Goal: Task Accomplishment & Management: Manage account settings

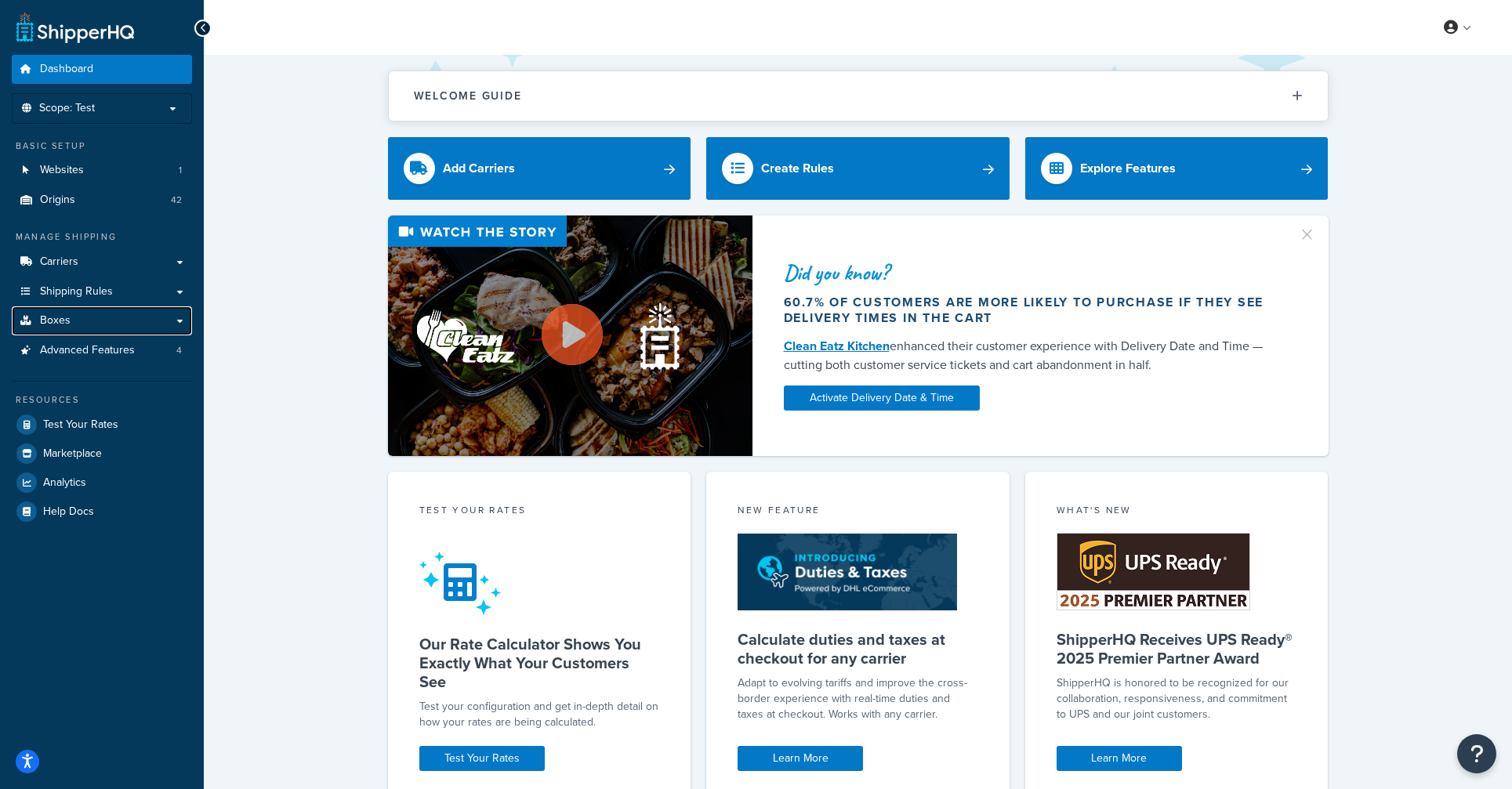
click at [86, 315] on link "Boxes" at bounding box center [101, 321] width 180 height 29
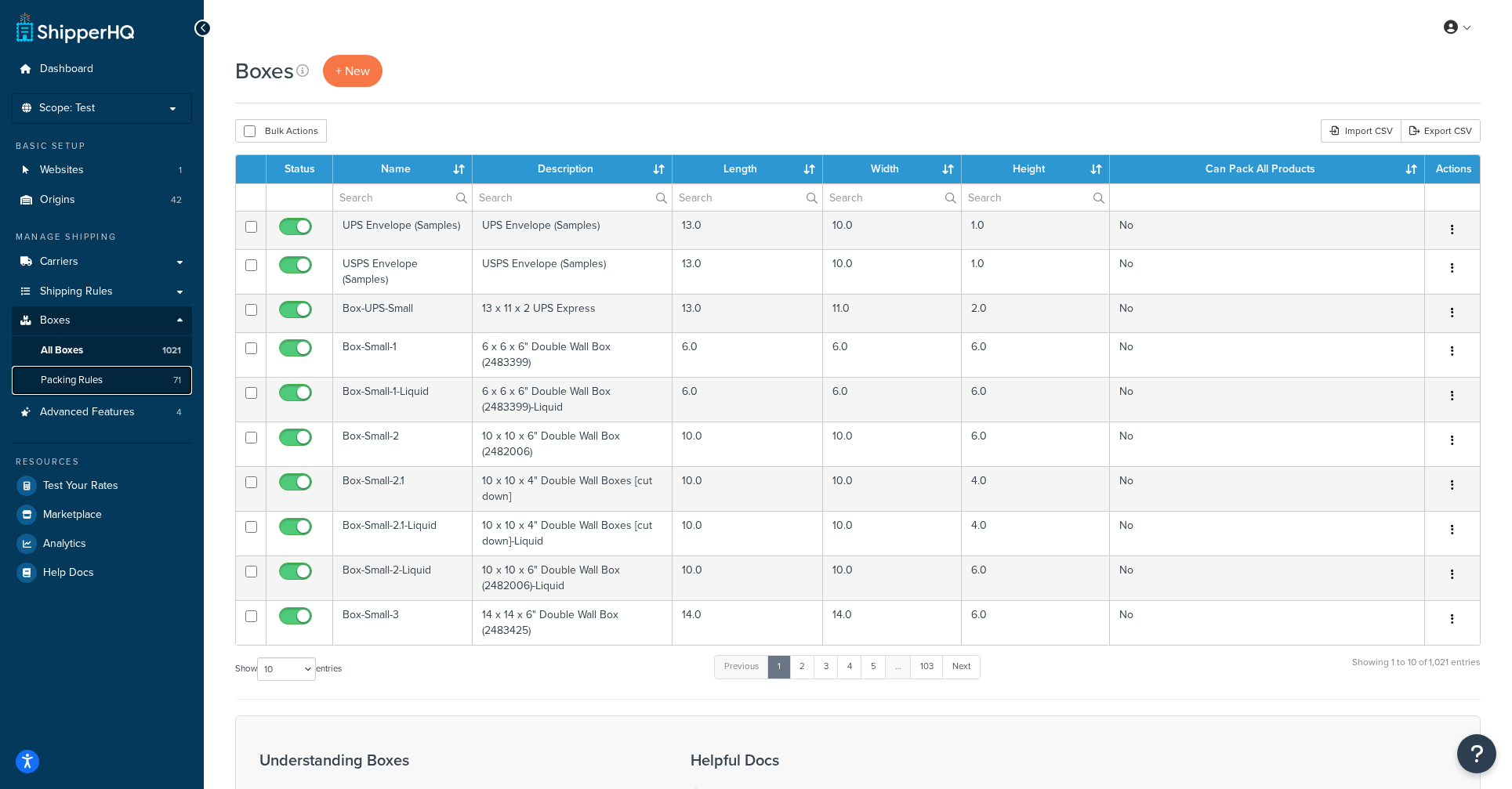
click at [110, 377] on link "Packing Rules 71" at bounding box center [101, 380] width 180 height 29
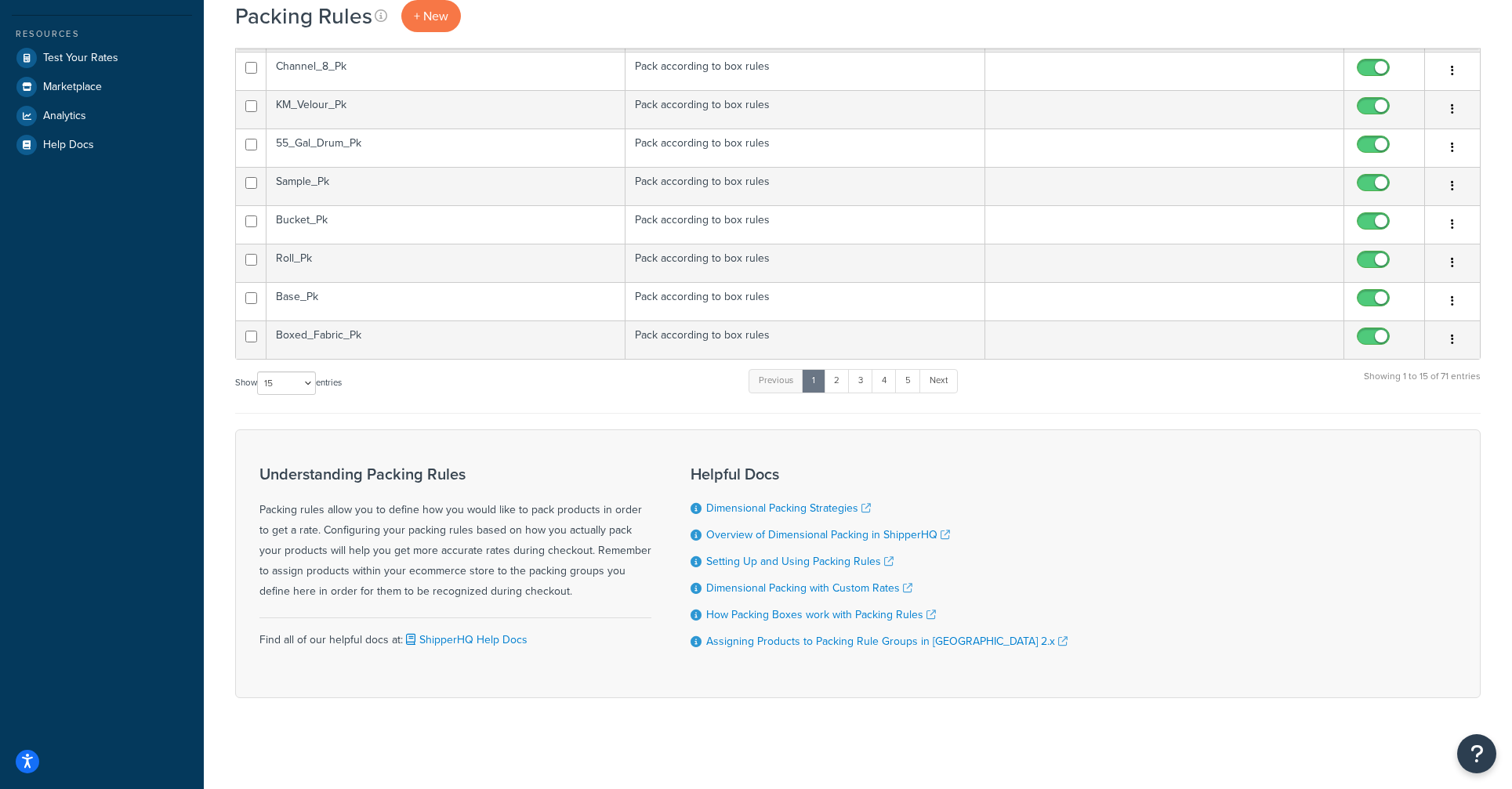
scroll to position [431, 0]
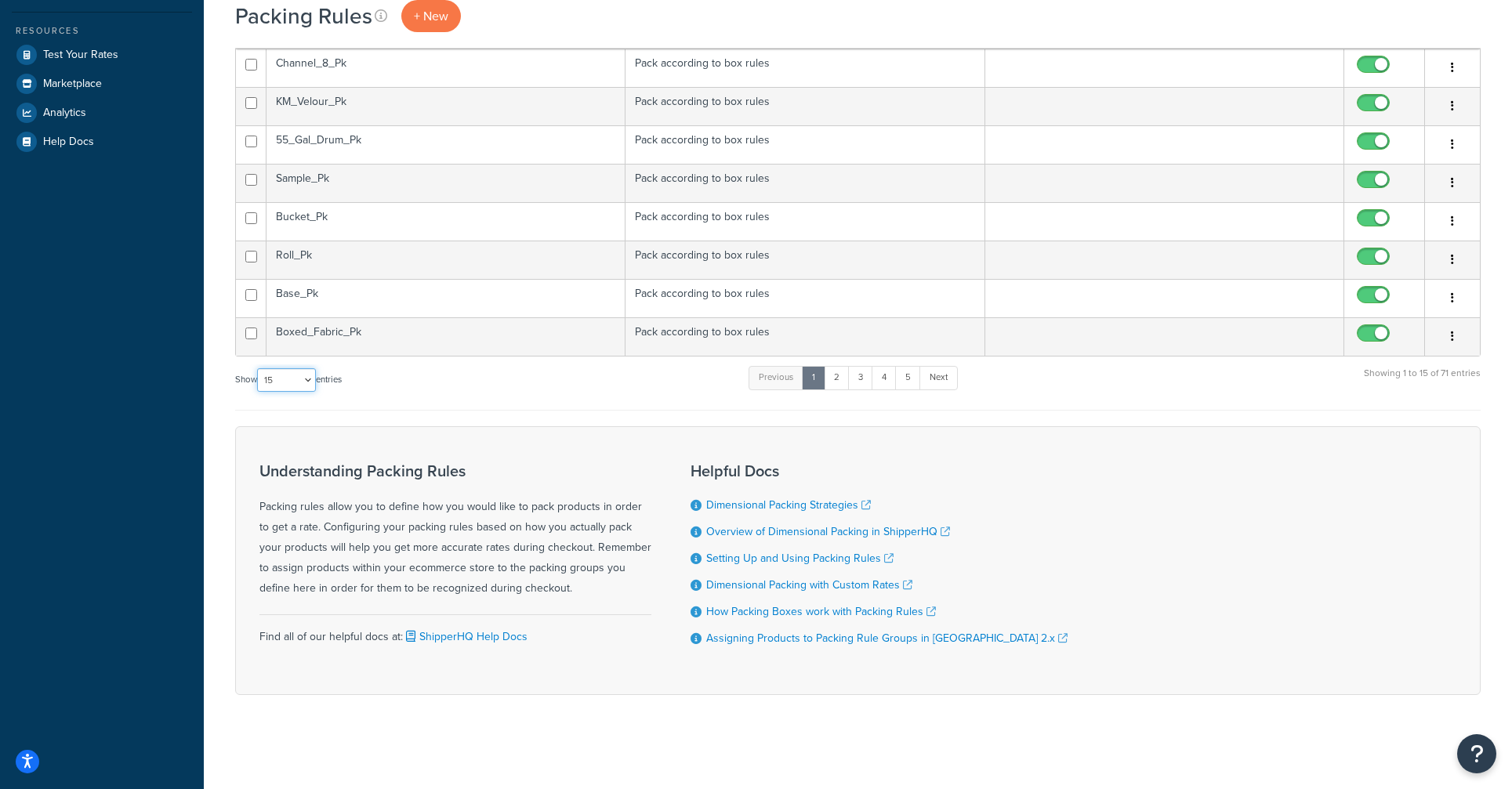
click at [310, 380] on select "10 15 25 50 100" at bounding box center [286, 379] width 59 height 24
select select "100"
click at [259, 391] on select "10 15 25 50 100" at bounding box center [286, 379] width 59 height 24
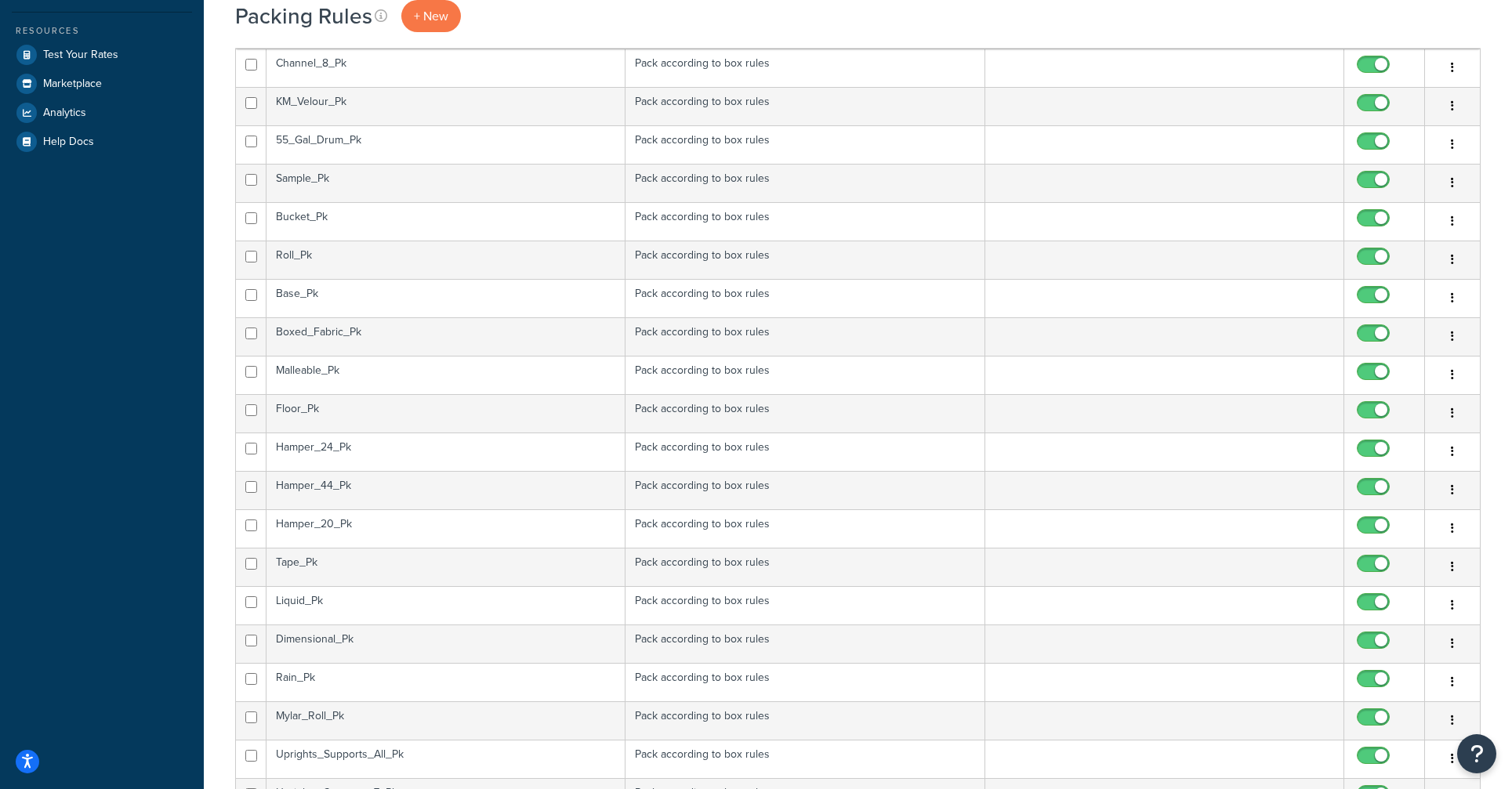
click at [343, 255] on td "Roll_Pk" at bounding box center [446, 260] width 359 height 38
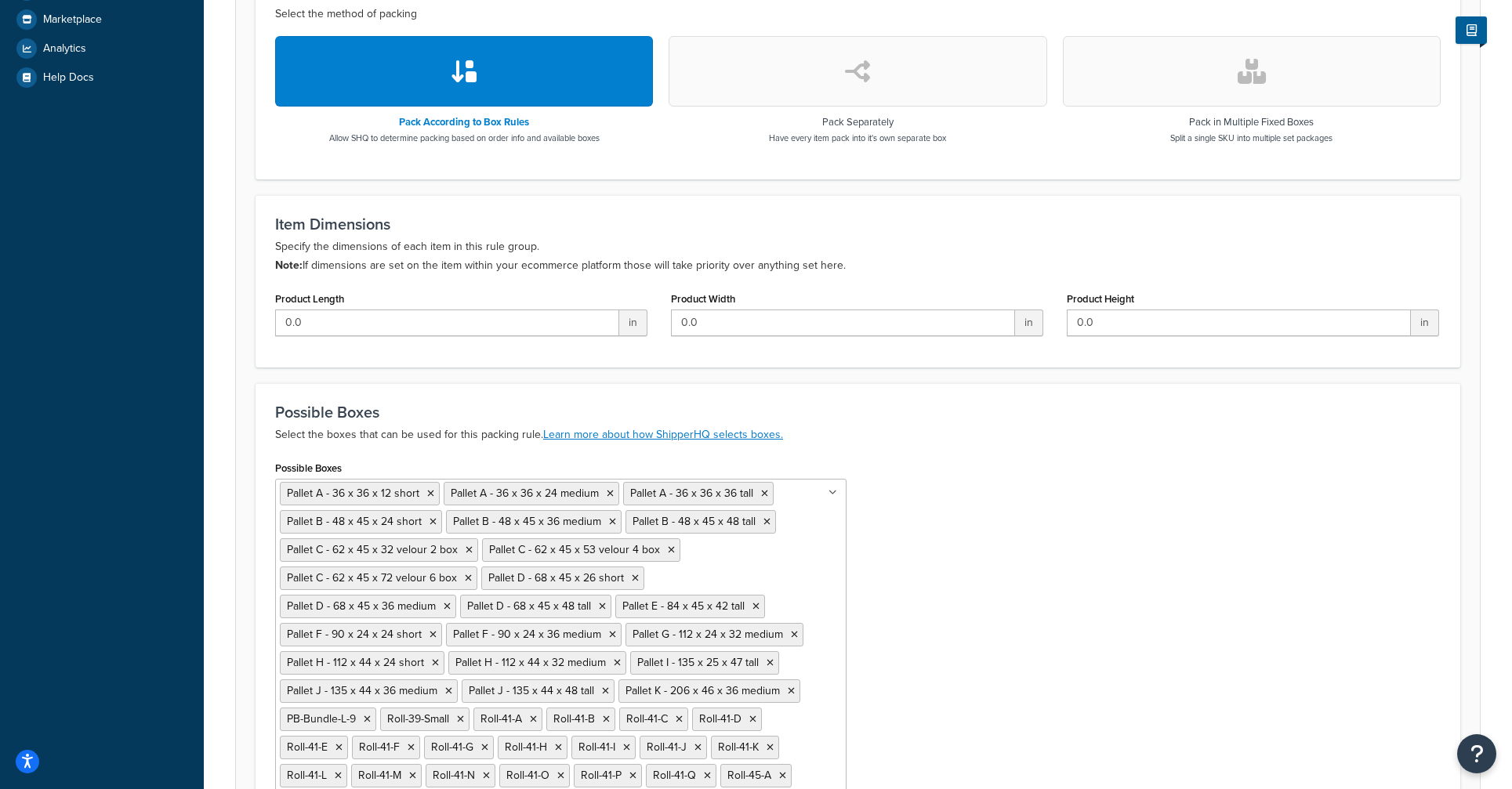
scroll to position [670, 0]
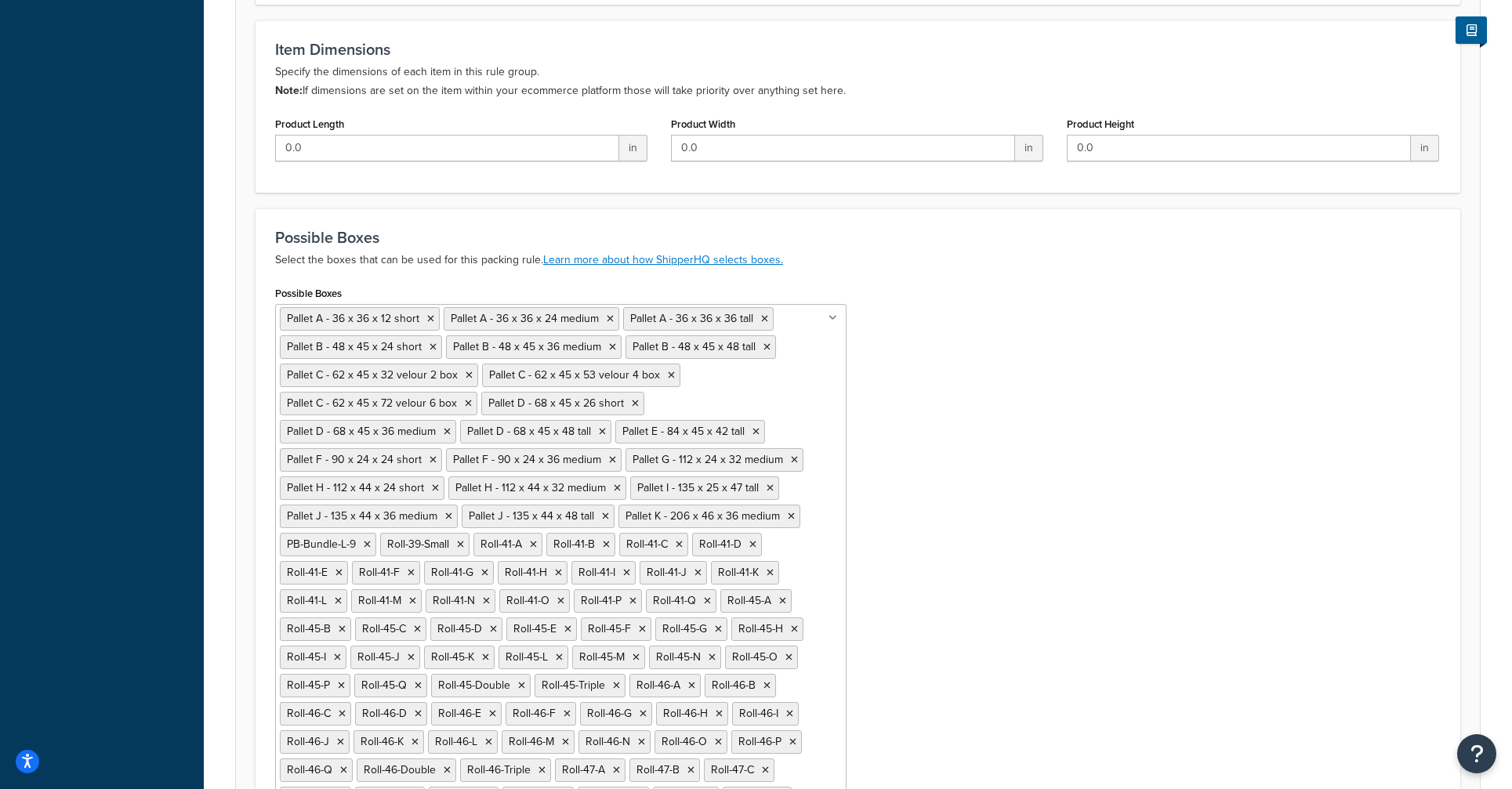
click at [365, 546] on icon at bounding box center [367, 544] width 7 height 10
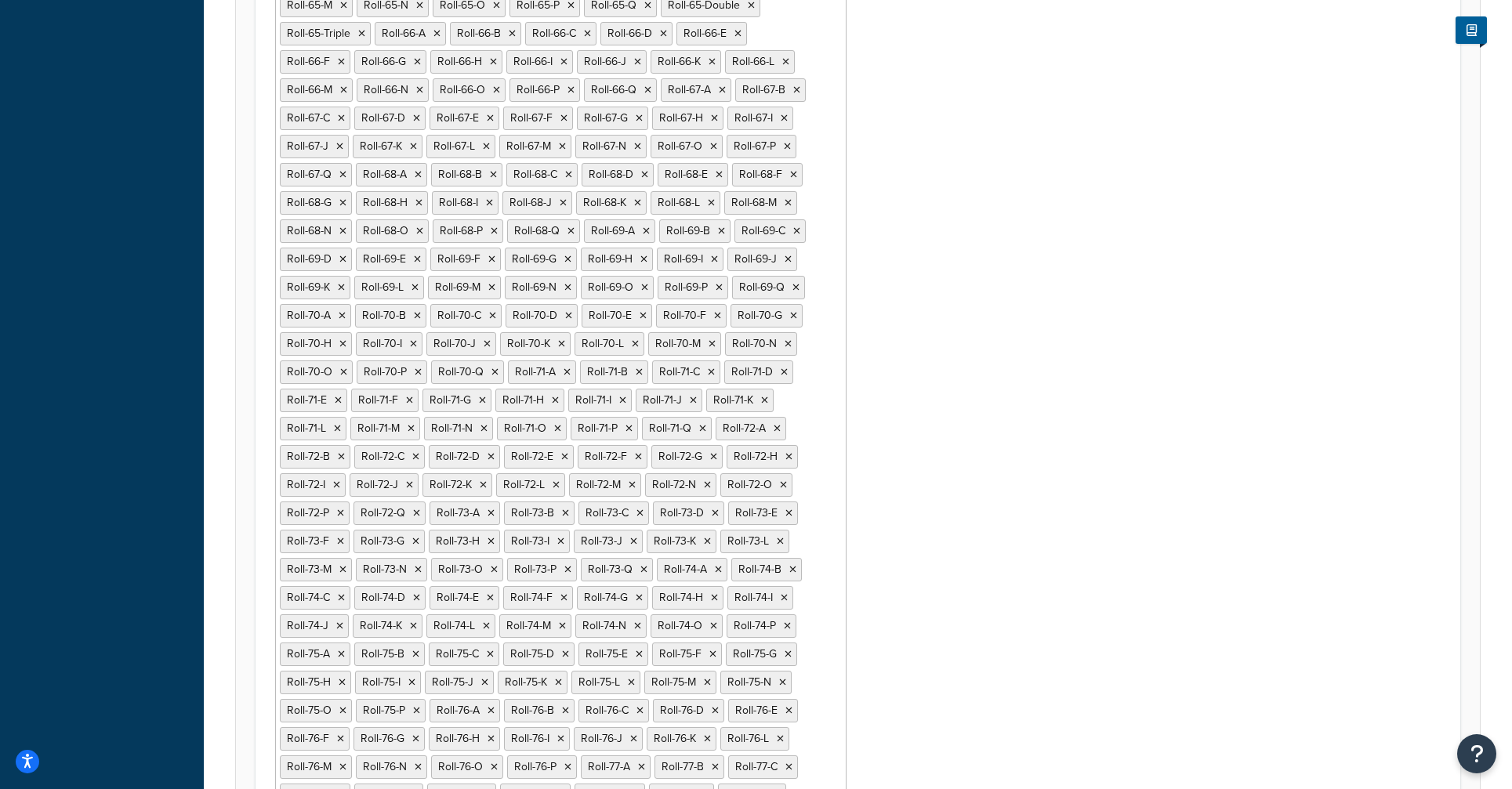
scroll to position [3803, 0]
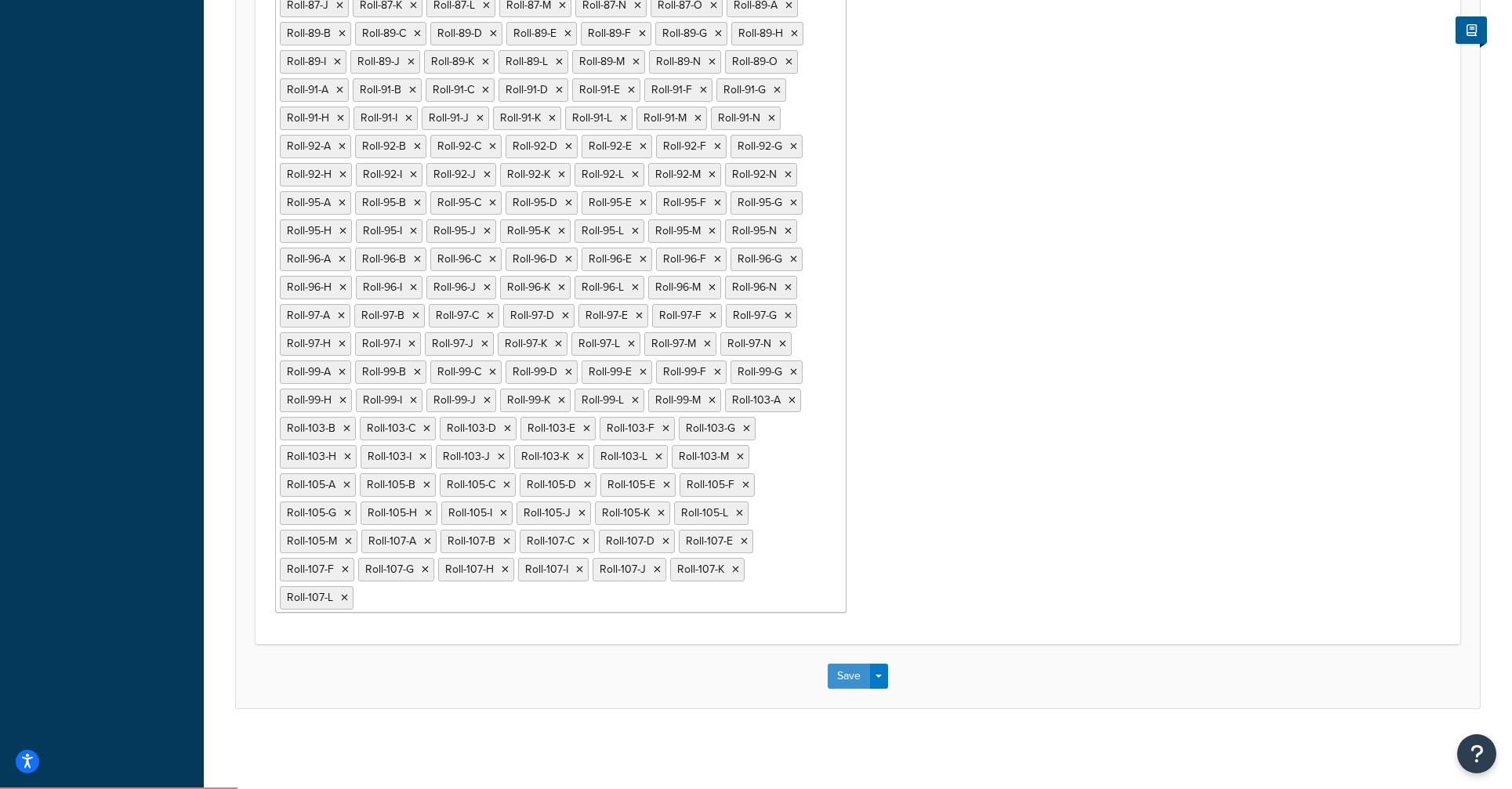
click at [861, 673] on button "Save" at bounding box center [849, 675] width 42 height 25
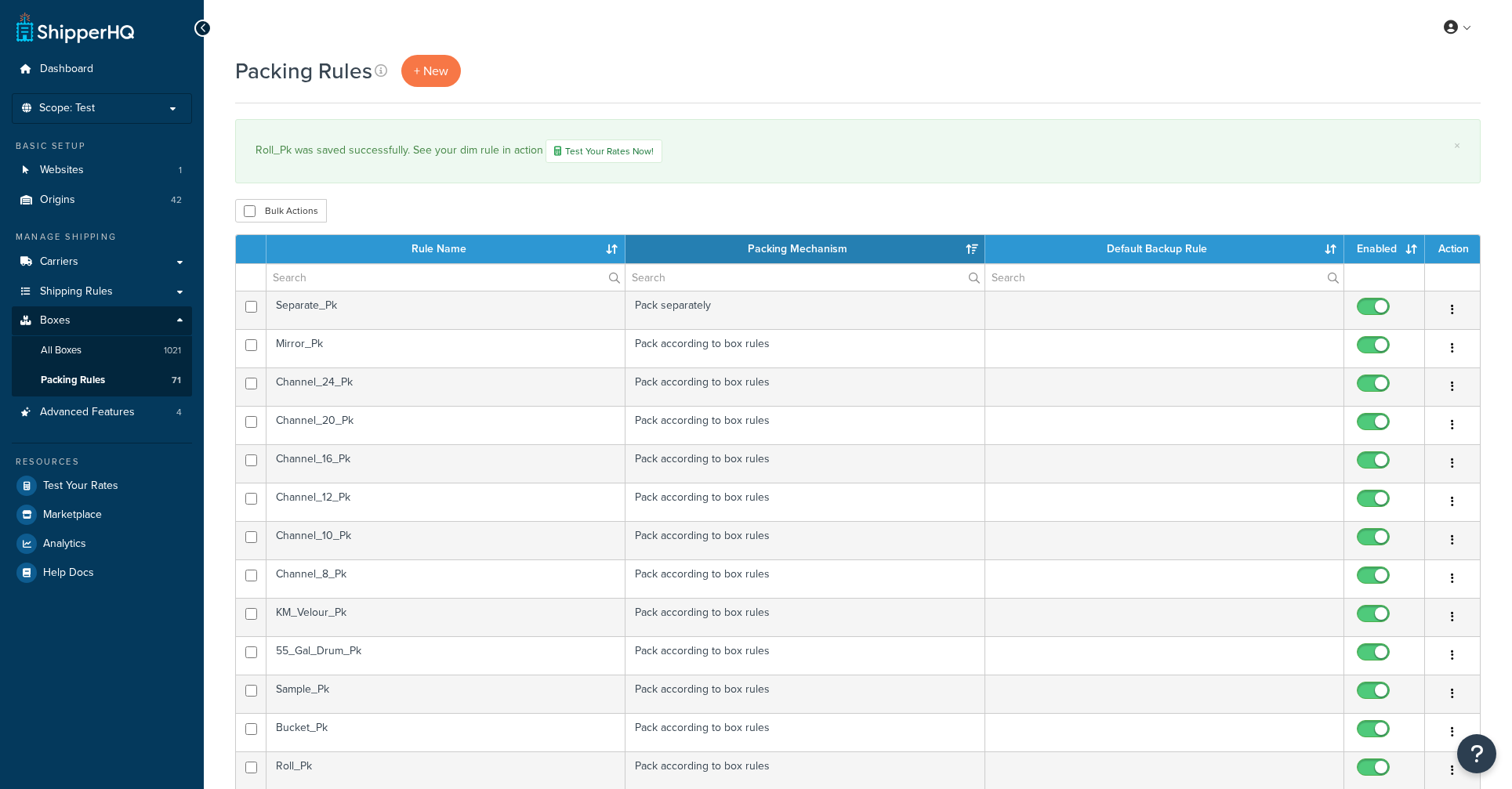
select select "15"
